Goal: Communication & Community: Answer question/provide support

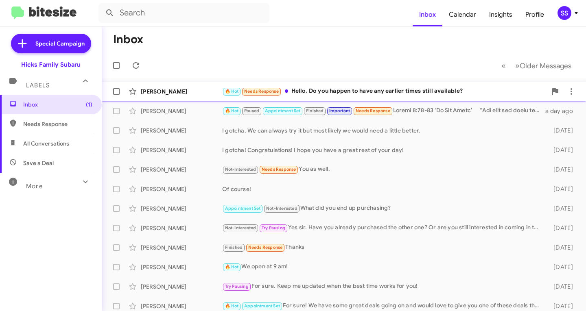
click at [353, 88] on div "🔥 Hot Needs Response Hello, Do you happen to have any earlier times still avail…" at bounding box center [384, 91] width 325 height 9
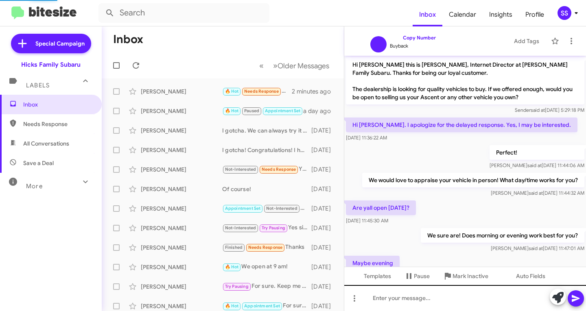
scroll to position [283, 0]
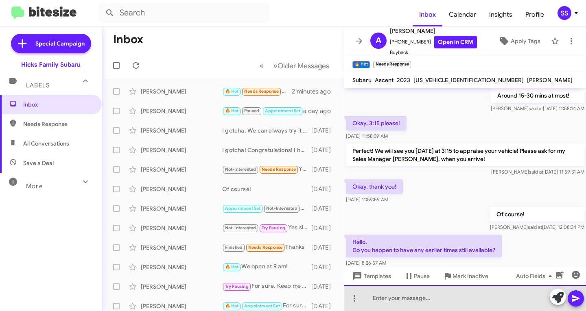
click at [416, 310] on div at bounding box center [465, 298] width 242 height 26
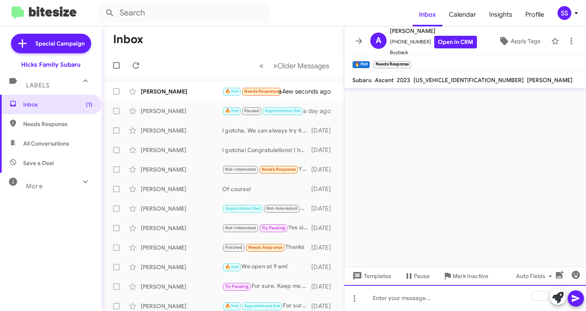
scroll to position [0, 0]
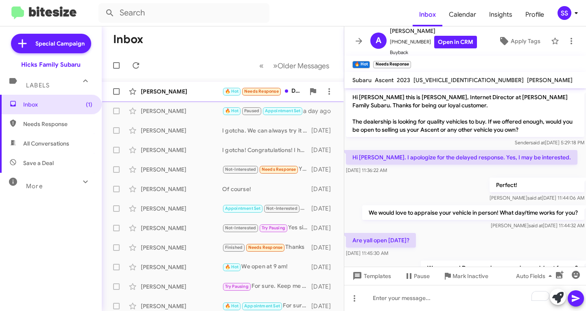
click at [176, 90] on div "[PERSON_NAME]" at bounding box center [181, 91] width 81 height 8
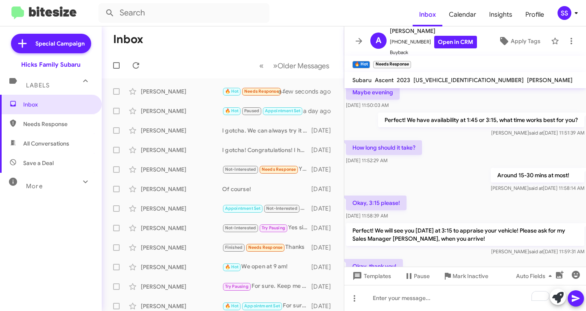
scroll to position [375, 0]
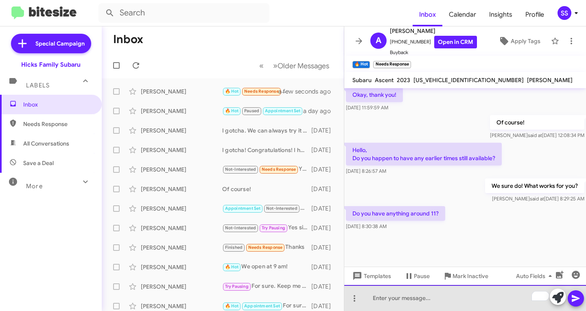
click at [418, 290] on div "To enrich screen reader interactions, please activate Accessibility in Grammarl…" at bounding box center [465, 298] width 242 height 26
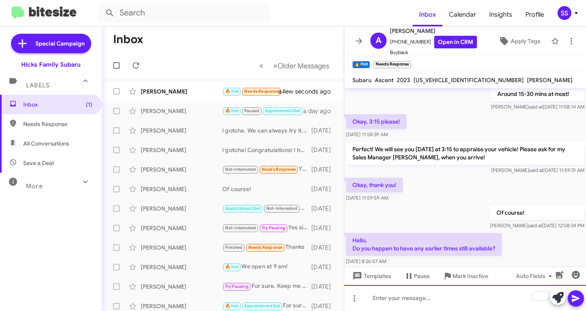
scroll to position [434, 0]
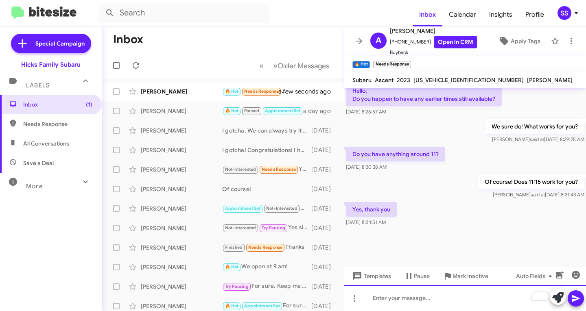
click at [399, 291] on div "To enrich screen reader interactions, please activate Accessibility in Grammarl…" at bounding box center [465, 298] width 242 height 26
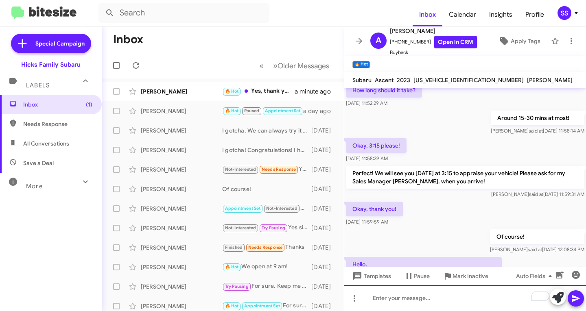
scroll to position [464, 0]
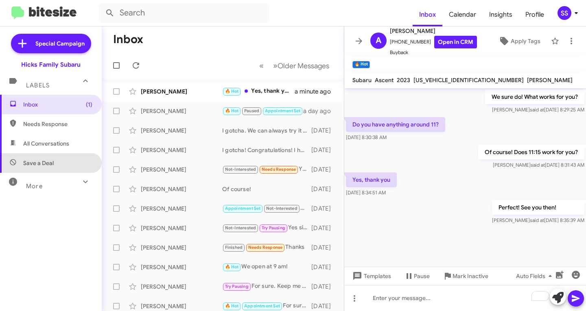
click at [51, 161] on span "Save a Deal" at bounding box center [38, 163] width 31 height 8
type input "in:not-interested"
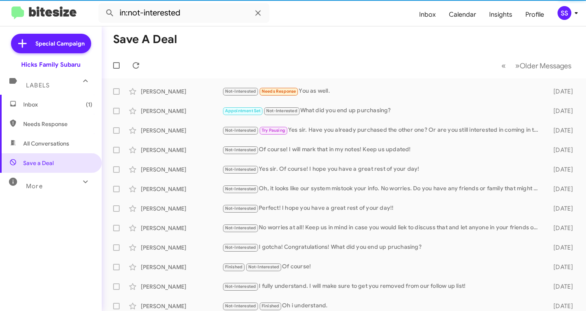
click at [61, 107] on span "Inbox (1)" at bounding box center [57, 104] width 69 height 8
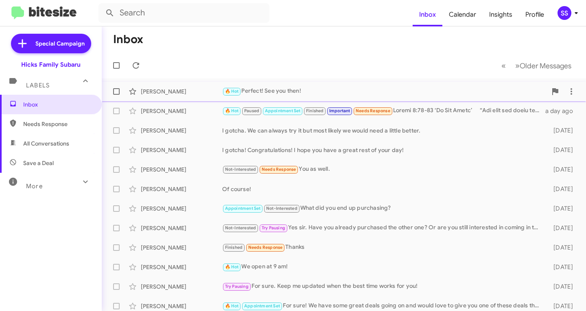
click at [312, 89] on div "🔥 Hot Perfect! See you then!" at bounding box center [384, 91] width 325 height 9
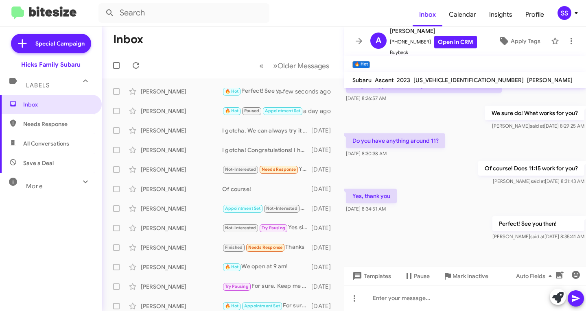
scroll to position [464, 0]
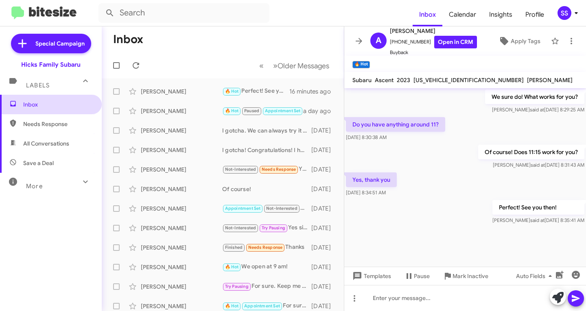
click at [23, 108] on span "Inbox" at bounding box center [57, 104] width 69 height 8
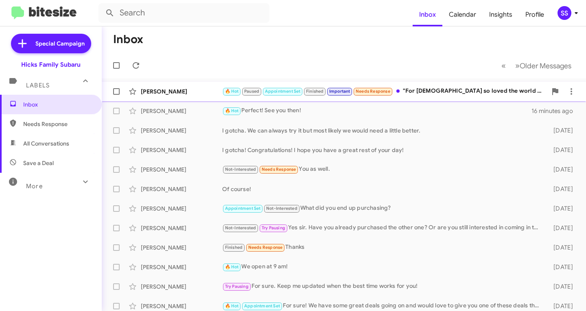
click at [399, 92] on span at bounding box center [397, 90] width 3 height 3
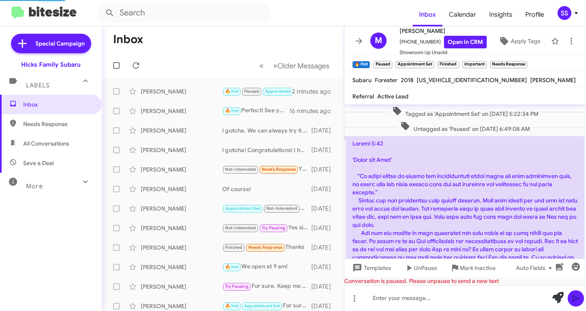
scroll to position [1048, 0]
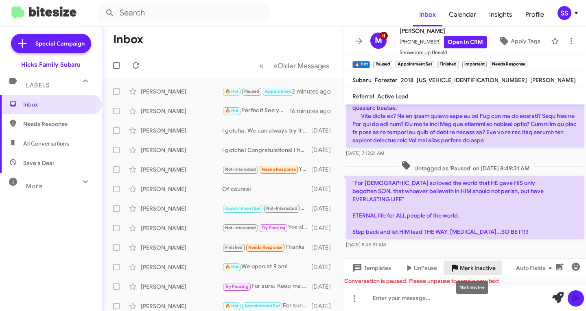
click at [487, 265] on span "Mark Inactive" at bounding box center [478, 268] width 36 height 15
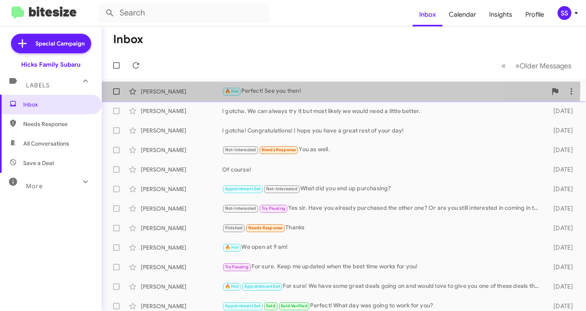
click at [283, 87] on div "🔥 Hot Perfect! See you then!" at bounding box center [384, 91] width 325 height 9
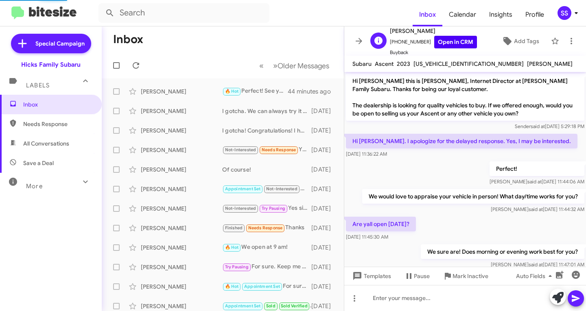
scroll to position [448, 0]
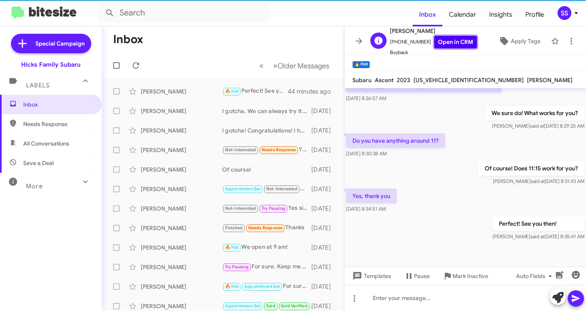
click at [457, 41] on link "Open in CRM" at bounding box center [455, 42] width 43 height 13
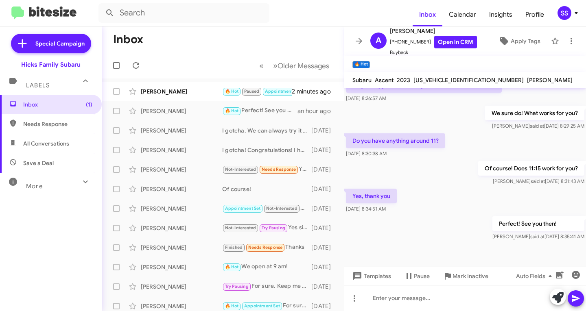
click at [162, 81] on mat-action-list "[PERSON_NAME] 🔥 Hot Paused Appointment Set Finished Important Needs Response [M…" at bounding box center [223, 275] width 242 height 394
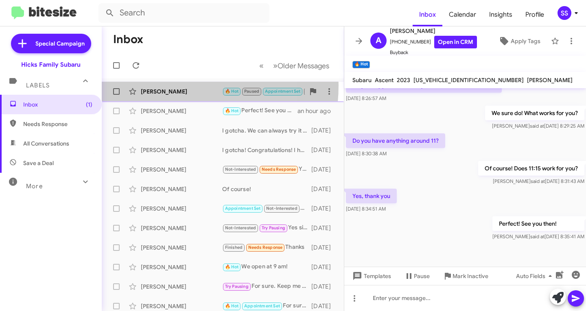
click at [163, 85] on div "[PERSON_NAME] 🔥 Hot Paused Appointment Set Finished Important Needs Response [M…" at bounding box center [222, 91] width 229 height 16
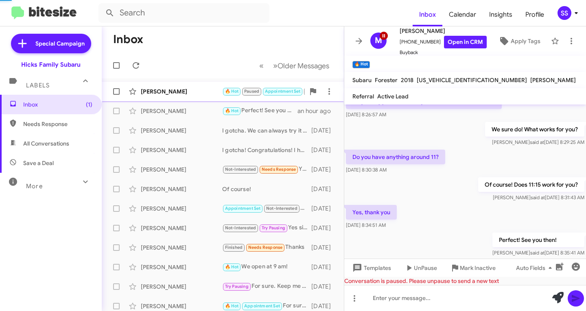
scroll to position [886, 0]
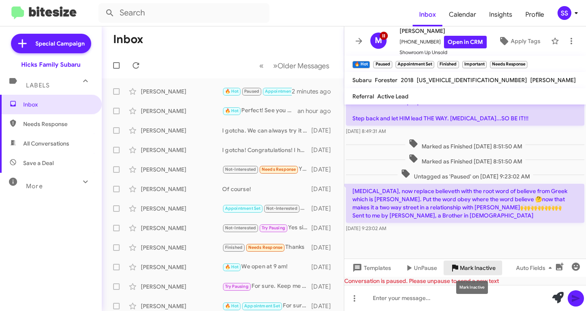
click at [479, 269] on span "Mark Inactive" at bounding box center [478, 268] width 36 height 15
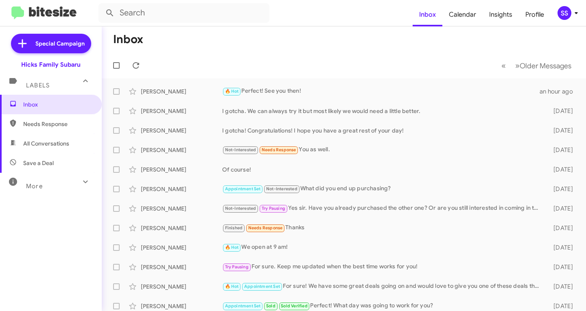
click at [59, 157] on span "Save a Deal" at bounding box center [51, 163] width 102 height 20
type input "in:not-interested"
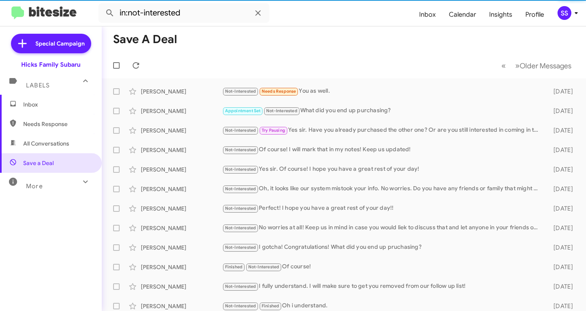
click at [63, 107] on span "Inbox" at bounding box center [57, 104] width 69 height 8
